Goal: Information Seeking & Learning: Learn about a topic

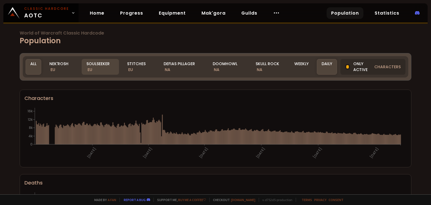
click at [104, 66] on div "Soulseeker EU" at bounding box center [101, 67] width 38 height 16
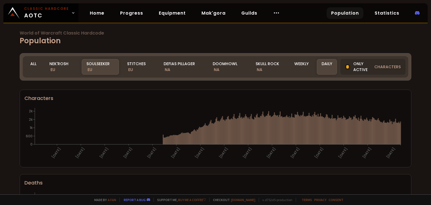
click at [129, 65] on div "Stitches EU" at bounding box center [138, 67] width 33 height 16
click at [135, 63] on div "Stitches EU" at bounding box center [138, 67] width 33 height 16
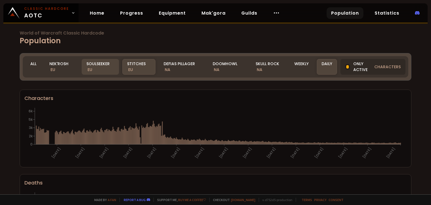
click at [106, 67] on div "Soulseeker EU" at bounding box center [101, 67] width 38 height 16
click at [102, 71] on div "Soulseeker EU" at bounding box center [101, 67] width 38 height 16
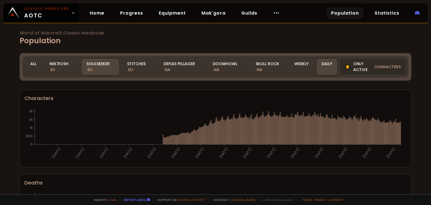
click at [100, 67] on div "Soulseeker EU" at bounding box center [101, 67] width 38 height 16
click at [101, 66] on div "Soulseeker EU" at bounding box center [101, 67] width 38 height 16
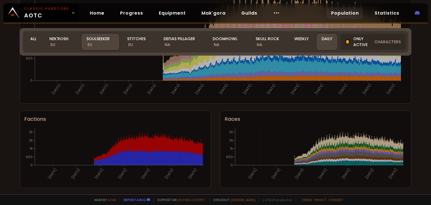
scroll to position [283, 0]
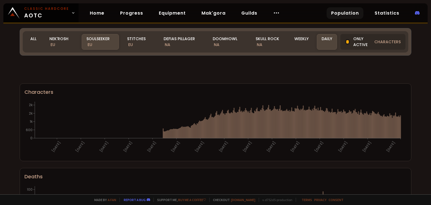
scroll to position [283, 0]
